Goal: Task Accomplishment & Management: Complete application form

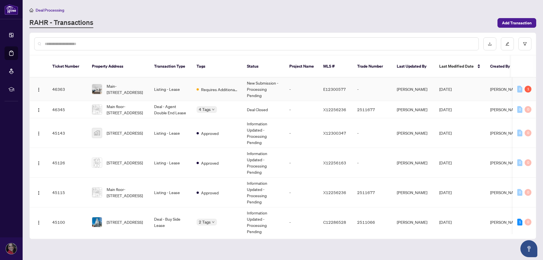
click at [145, 83] on td "Main-[STREET_ADDRESS]" at bounding box center [118, 89] width 62 height 23
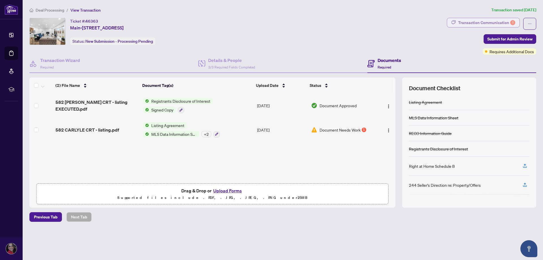
click at [491, 23] on div "Transaction Communication 1" at bounding box center [486, 22] width 57 height 9
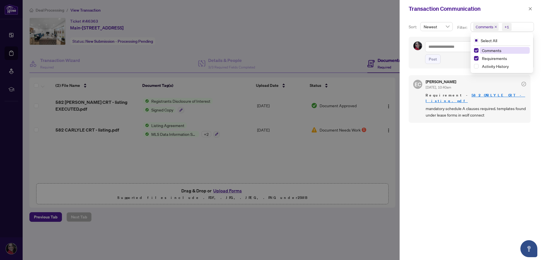
click at [510, 23] on span "+1" at bounding box center [507, 27] width 10 height 8
click at [475, 56] on span "Select Requirements" at bounding box center [476, 58] width 5 height 5
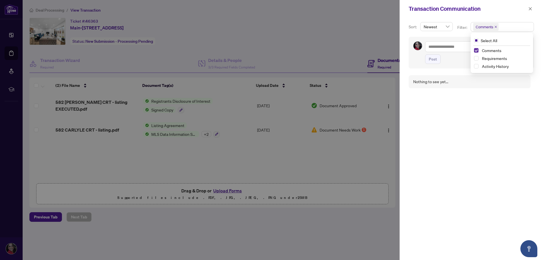
click at [474, 50] on span "Select Comments" at bounding box center [476, 50] width 5 height 5
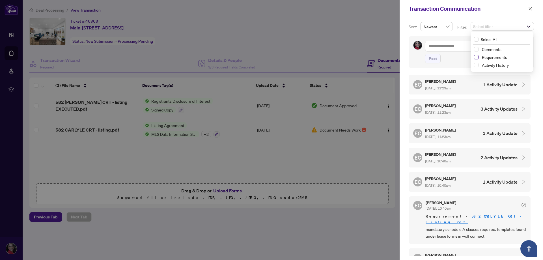
click at [476, 57] on span "Select Requirements" at bounding box center [476, 57] width 5 height 5
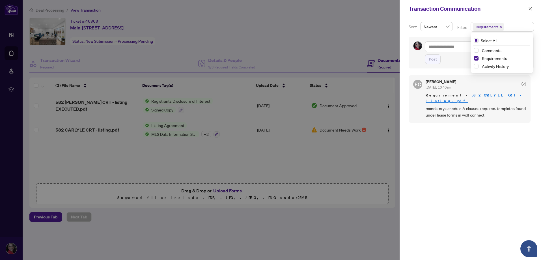
drag, startPoint x: 341, startPoint y: 34, endPoint x: 341, endPoint y: 42, distance: 7.4
click at [341, 36] on div at bounding box center [271, 130] width 543 height 260
click at [346, 128] on div at bounding box center [271, 130] width 543 height 260
click at [384, 132] on div at bounding box center [271, 130] width 543 height 260
drag, startPoint x: 532, startPoint y: 9, endPoint x: 432, endPoint y: 93, distance: 129.9
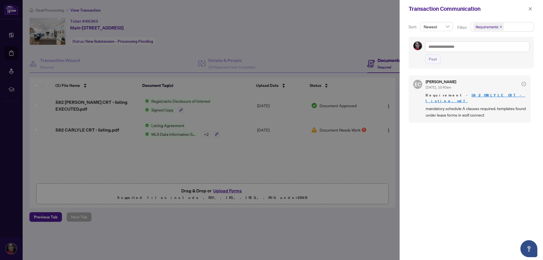
click at [532, 10] on icon "close" at bounding box center [530, 9] width 4 height 4
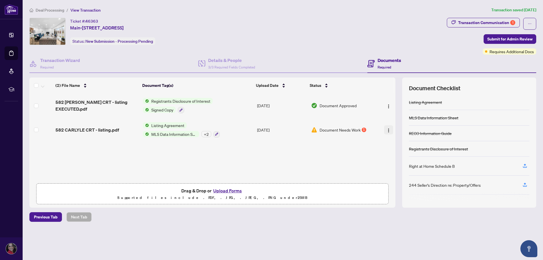
click at [387, 130] on img "button" at bounding box center [388, 130] width 5 height 5
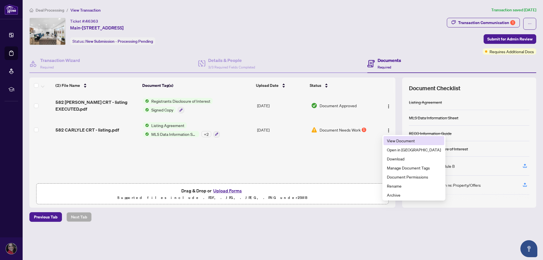
click at [386, 139] on li "View Document" at bounding box center [414, 140] width 61 height 9
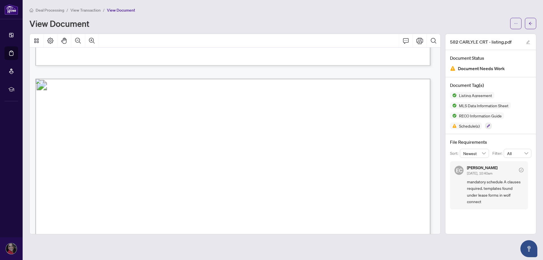
scroll to position [928, 0]
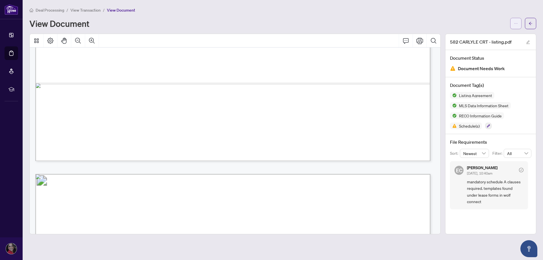
click at [521, 25] on div at bounding box center [523, 23] width 26 height 11
click at [519, 25] on button "button" at bounding box center [515, 23] width 11 height 11
click at [508, 39] on li "Download" at bounding box center [496, 35] width 50 height 9
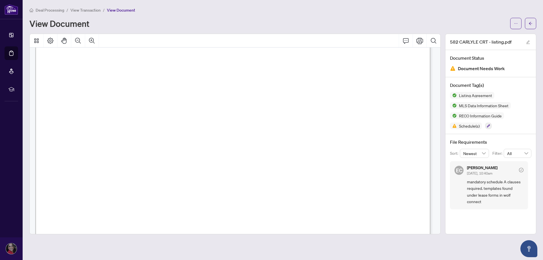
scroll to position [0, 0]
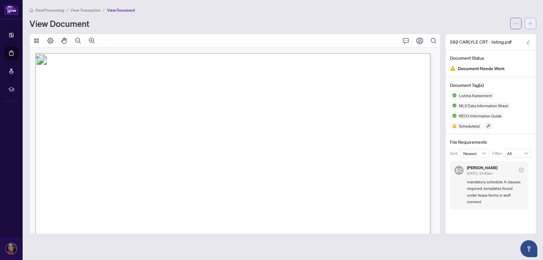
click at [529, 26] on span "button" at bounding box center [531, 23] width 4 height 9
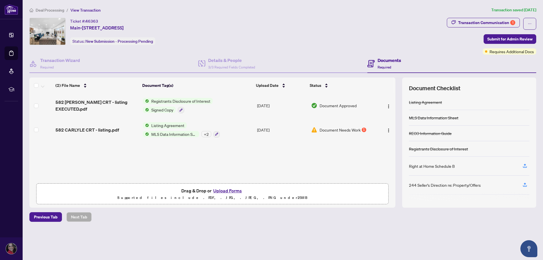
click at [386, 64] on div "Documents Required" at bounding box center [389, 63] width 23 height 13
click at [232, 189] on button "Upload Forms" at bounding box center [228, 190] width 32 height 7
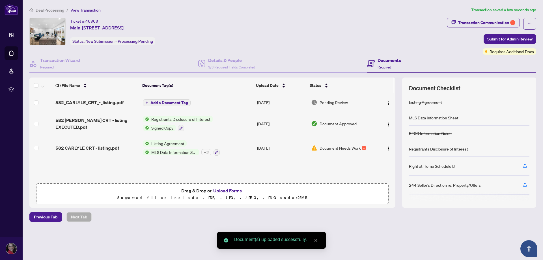
click at [175, 102] on span "Add a Document Tag" at bounding box center [169, 103] width 38 height 4
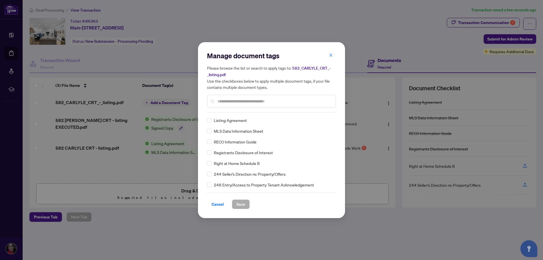
click at [223, 98] on input "text" at bounding box center [275, 101] width 114 height 6
click at [243, 207] on span "Save" at bounding box center [240, 204] width 9 height 9
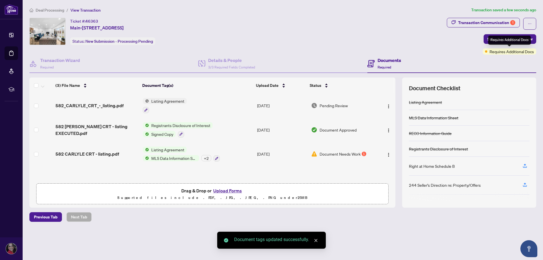
click at [527, 40] on div "Requires Additional Docs" at bounding box center [509, 40] width 43 height 9
click at [533, 39] on button "Submit for Admin Review" at bounding box center [510, 39] width 53 height 10
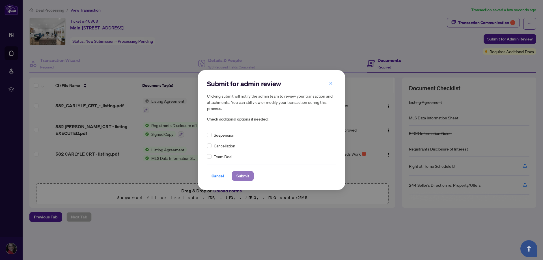
click at [239, 178] on span "Submit" at bounding box center [242, 175] width 13 height 9
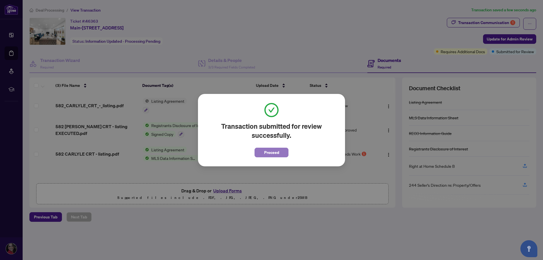
click at [268, 150] on span "Proceed" at bounding box center [271, 152] width 15 height 9
